Goal: Task Accomplishment & Management: Complete application form

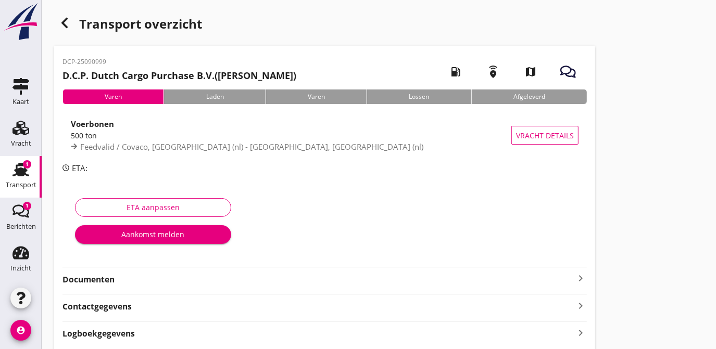
click at [158, 232] on div "Aankomst melden" at bounding box center [153, 234] width 140 height 11
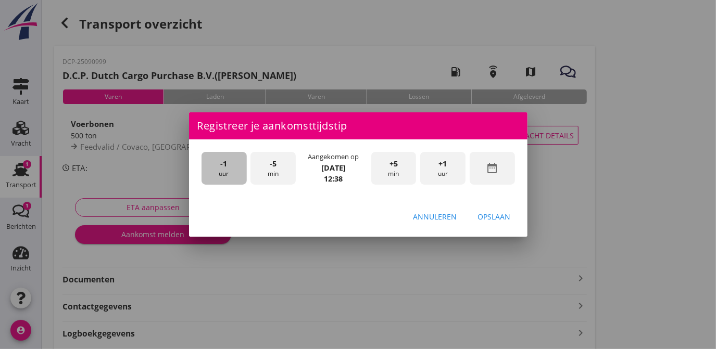
click at [228, 166] on div "-1 uur" at bounding box center [224, 168] width 45 height 33
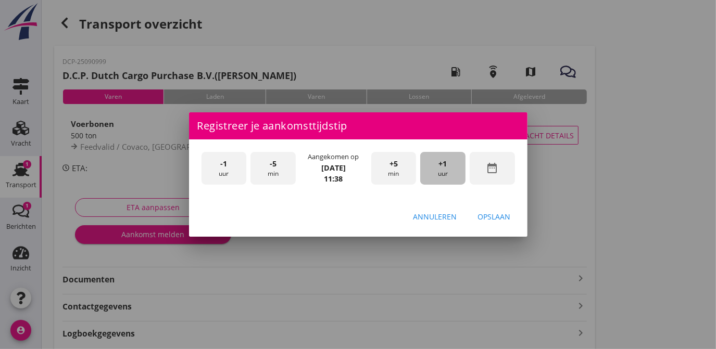
click at [439, 168] on span "+1" at bounding box center [443, 163] width 8 height 11
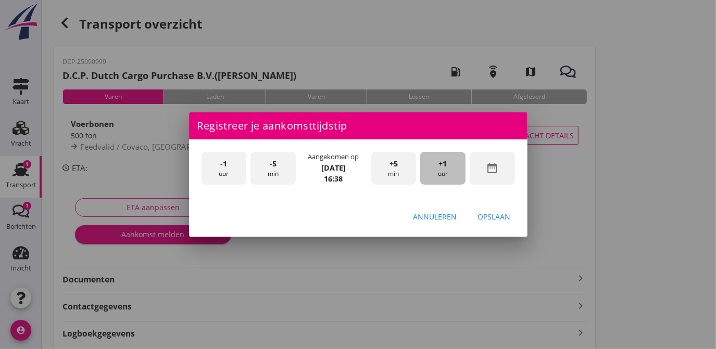
click at [439, 168] on span "+1" at bounding box center [443, 163] width 8 height 11
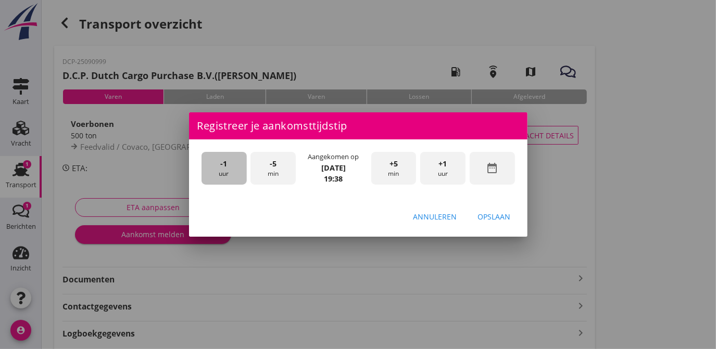
click at [225, 174] on div "-1 uur" at bounding box center [224, 168] width 45 height 33
click at [273, 169] on div "-5 min" at bounding box center [272, 168] width 45 height 33
click at [390, 168] on span "+5" at bounding box center [393, 163] width 8 height 11
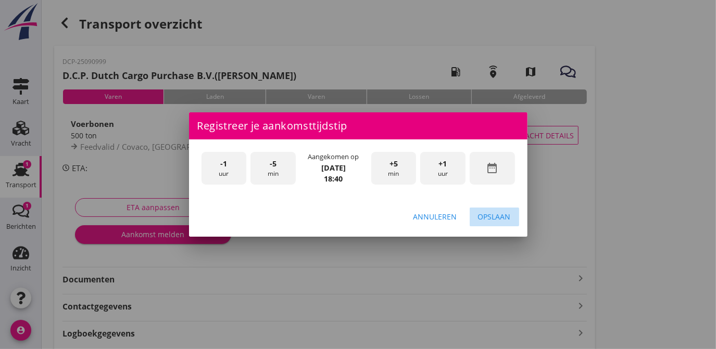
click at [496, 220] on div "Opslaan" at bounding box center [494, 216] width 33 height 11
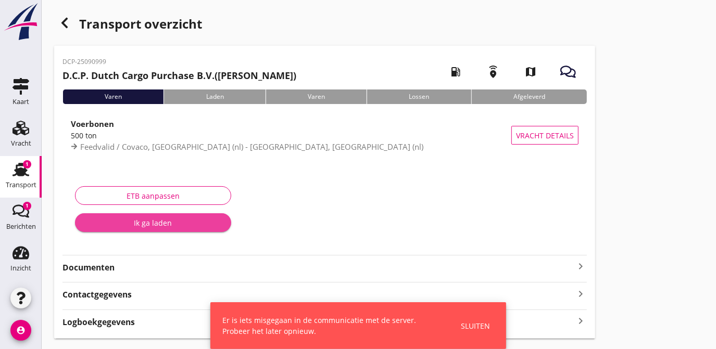
click at [172, 223] on div "Ik ga laden" at bounding box center [153, 223] width 140 height 11
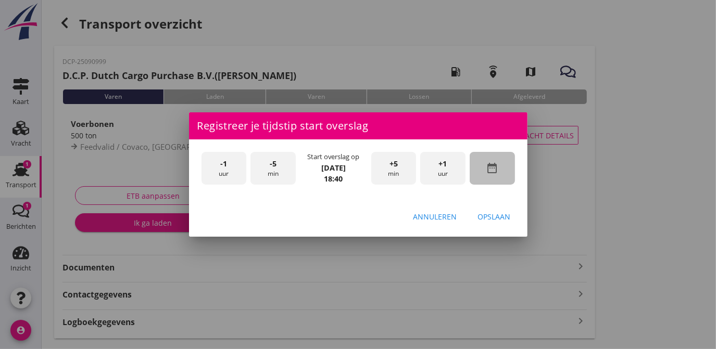
click at [483, 173] on div "date_range" at bounding box center [492, 168] width 45 height 33
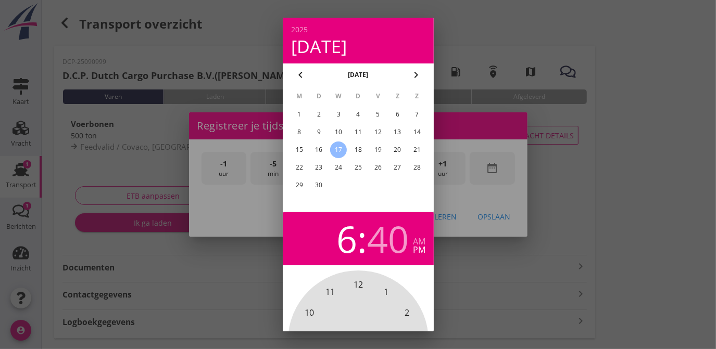
click at [358, 149] on div "18" at bounding box center [357, 150] width 17 height 17
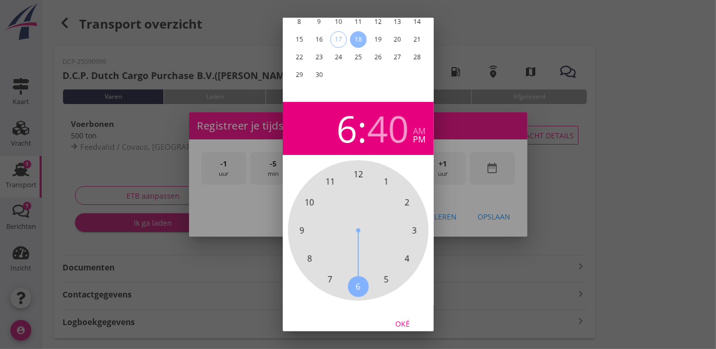
scroll to position [113, 0]
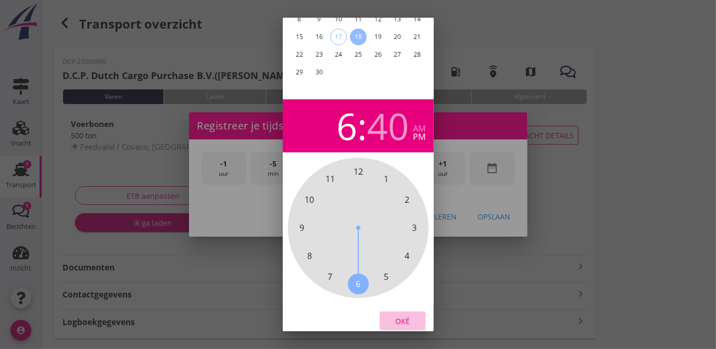
click at [399, 320] on div "Oké" at bounding box center [402, 321] width 29 height 11
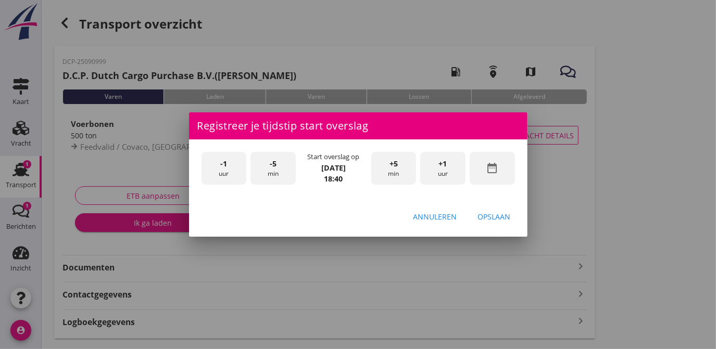
click at [230, 169] on div "-1 uur" at bounding box center [224, 168] width 45 height 33
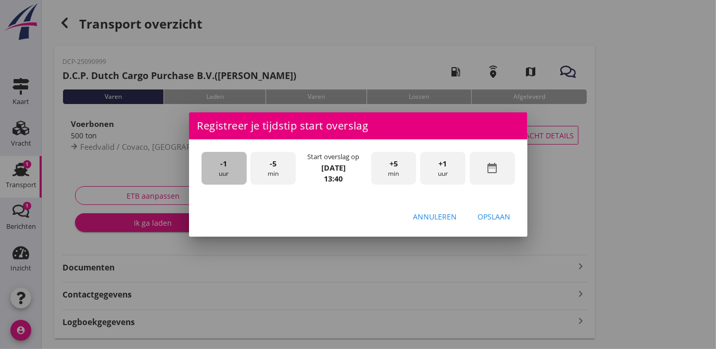
click at [230, 169] on div "-1 uur" at bounding box center [224, 168] width 45 height 33
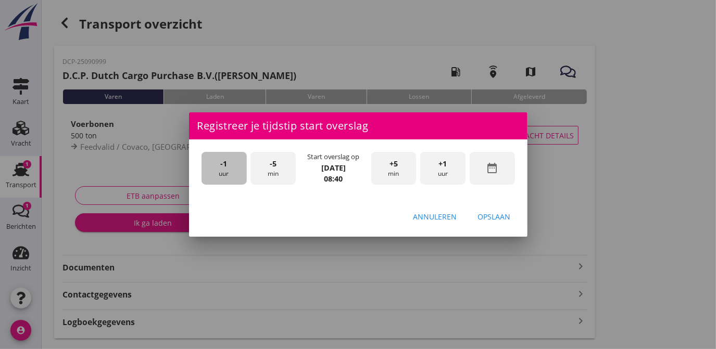
click at [230, 169] on div "-1 uur" at bounding box center [224, 168] width 45 height 33
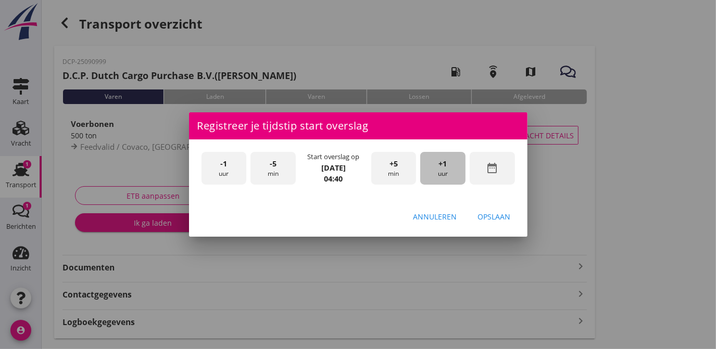
click at [447, 167] on div "+1 uur" at bounding box center [442, 168] width 45 height 33
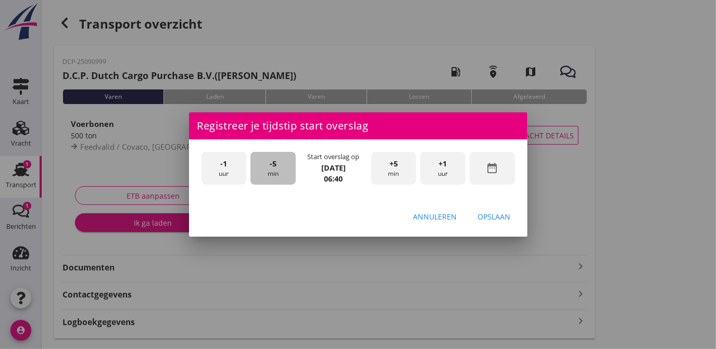
click at [273, 166] on span "-5" at bounding box center [273, 163] width 7 height 11
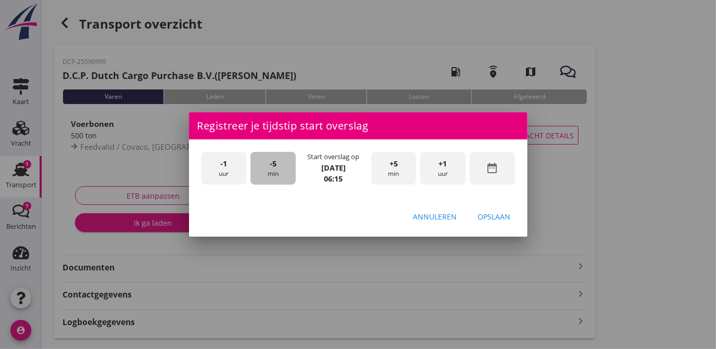
click at [273, 166] on span "-5" at bounding box center [273, 163] width 7 height 11
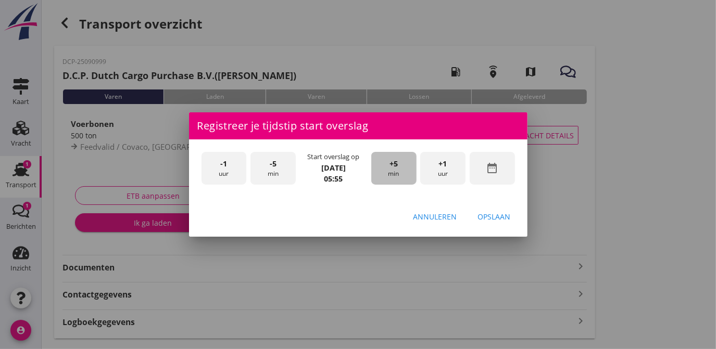
click at [399, 165] on div "+5 min" at bounding box center [393, 168] width 45 height 33
click at [493, 218] on div "Opslaan" at bounding box center [494, 216] width 33 height 11
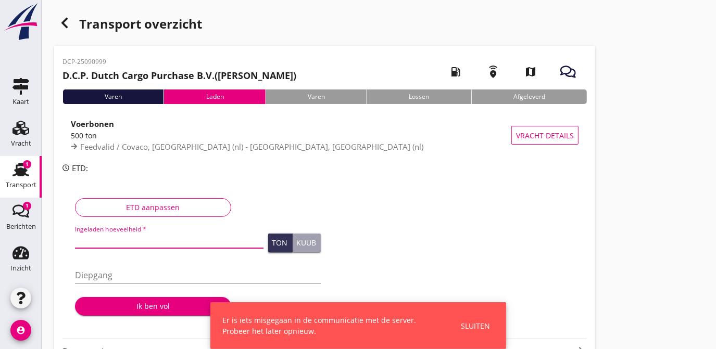
click at [120, 242] on input "Ingeladen hoeveelheid *" at bounding box center [169, 240] width 188 height 17
